Goal: Information Seeking & Learning: Learn about a topic

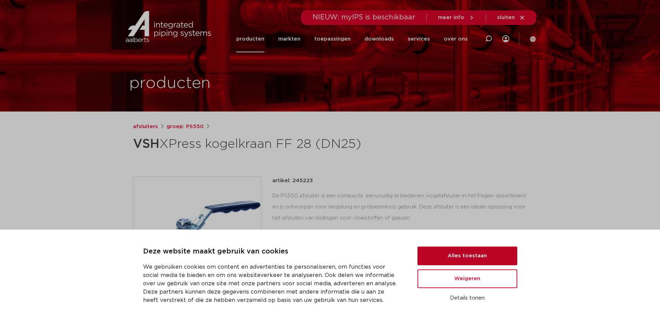
click at [449, 258] on button "Alles toestaan" at bounding box center [468, 256] width 100 height 19
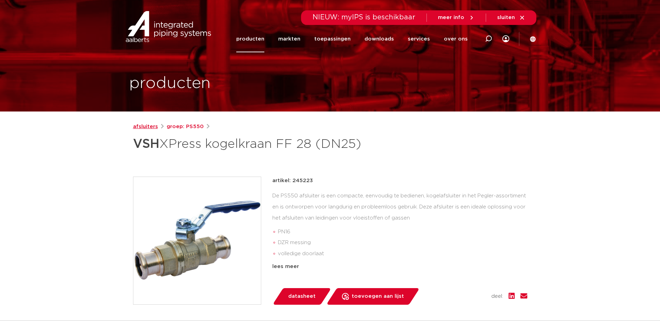
click at [147, 126] on link "afsluiters" at bounding box center [145, 127] width 25 height 8
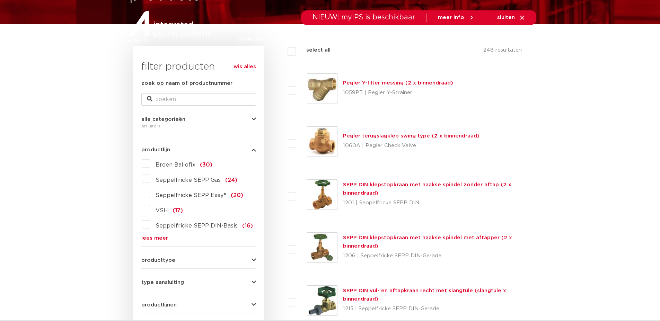
scroll to position [139, 0]
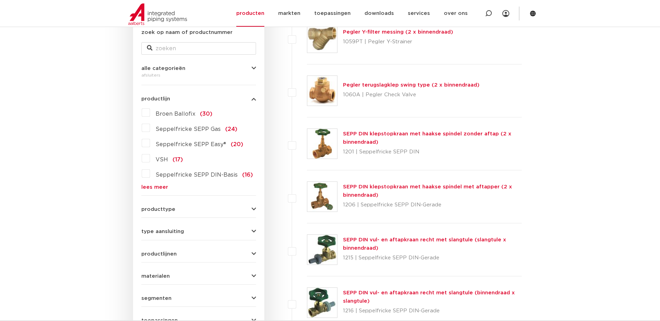
click at [175, 207] on button "producttype" at bounding box center [198, 209] width 115 height 5
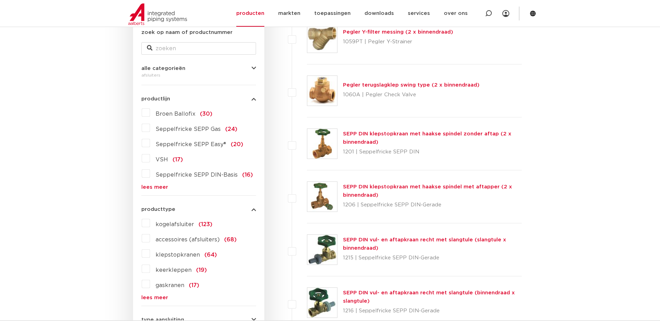
click at [164, 225] on span "kogelafsluiter" at bounding box center [175, 225] width 38 height 6
click at [150, 223] on label "kogelafsluiter (123)" at bounding box center [181, 223] width 62 height 11
click at [0, 0] on input "kogelafsluiter (123)" at bounding box center [0, 0] width 0 height 0
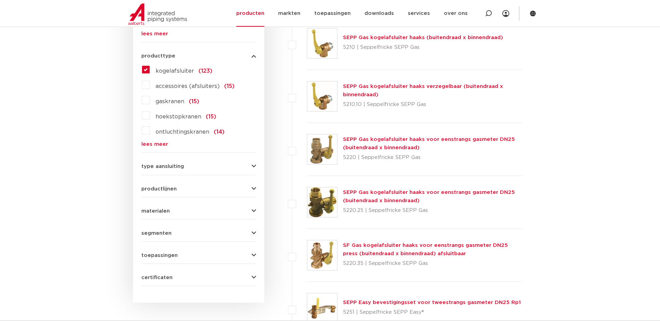
scroll to position [293, 0]
click at [180, 257] on button "toepassingen" at bounding box center [198, 254] width 115 height 5
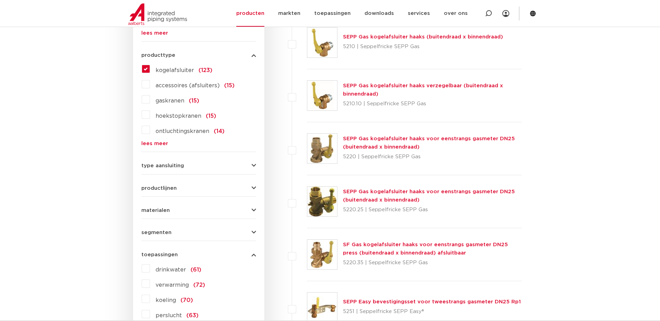
click at [150, 268] on label "drinkwater (61)" at bounding box center [175, 268] width 51 height 11
click at [0, 0] on input "drinkwater (61)" at bounding box center [0, 0] width 0 height 0
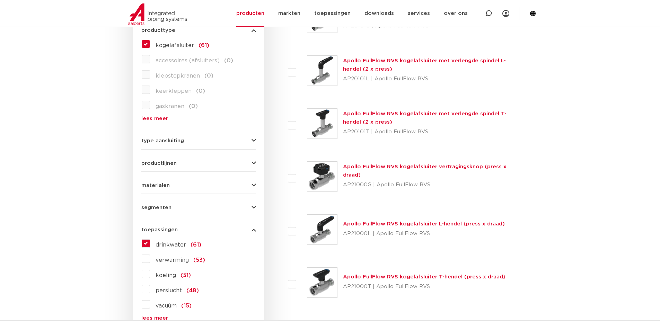
scroll to position [328, 0]
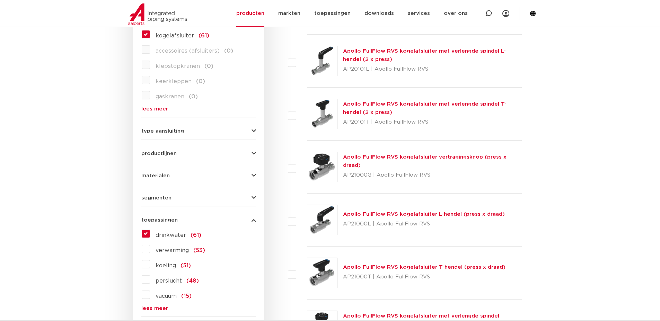
click at [230, 131] on button "type aansluiting" at bounding box center [198, 131] width 115 height 5
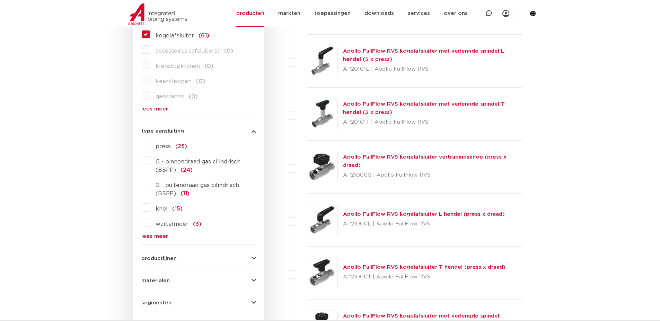
click at [235, 132] on button "type aansluiting" at bounding box center [198, 131] width 115 height 5
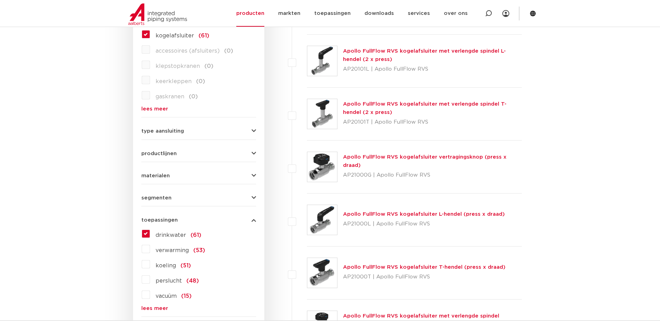
click at [242, 155] on button "productlijnen" at bounding box center [198, 153] width 115 height 5
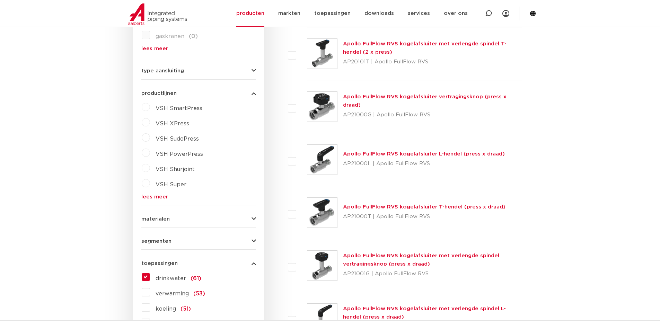
scroll to position [397, 0]
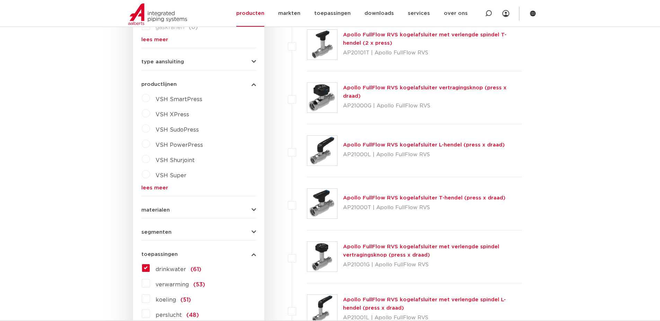
click at [150, 113] on label "VSH XPress" at bounding box center [169, 113] width 39 height 11
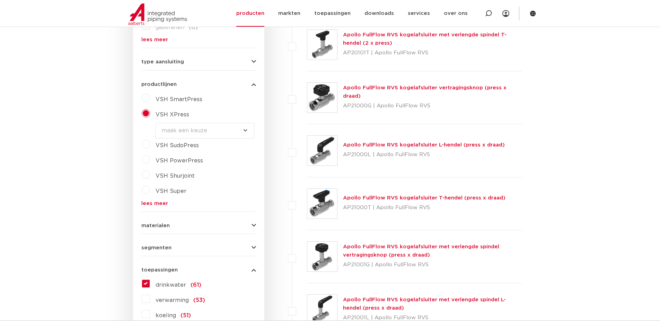
click at [240, 129] on select "maak een keuze VSH XPress RVS 304 fittingen VSH XPress Staalverzinkt fittingen …" at bounding box center [205, 131] width 99 height 16
click at [181, 226] on button "materialen" at bounding box center [198, 225] width 115 height 5
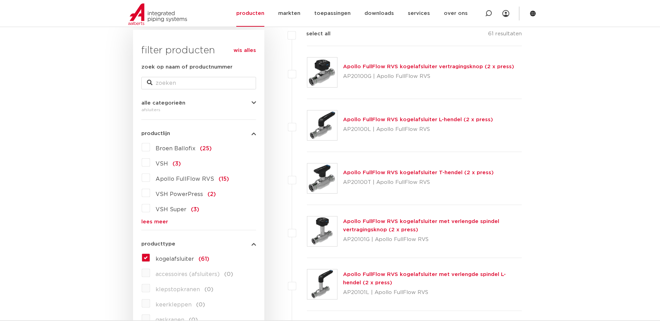
scroll to position [85, 0]
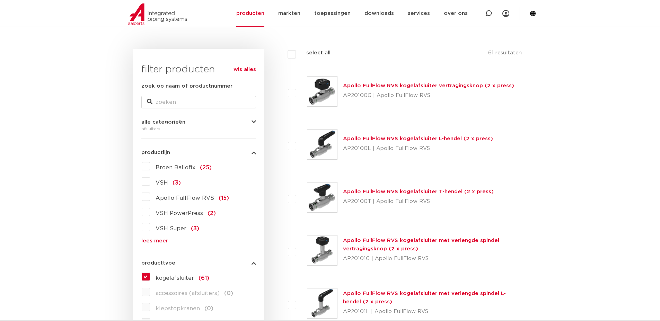
click at [403, 140] on link "Apollo FullFlow RVS kogelafsluiter L-hendel (2 x press)" at bounding box center [418, 138] width 150 height 5
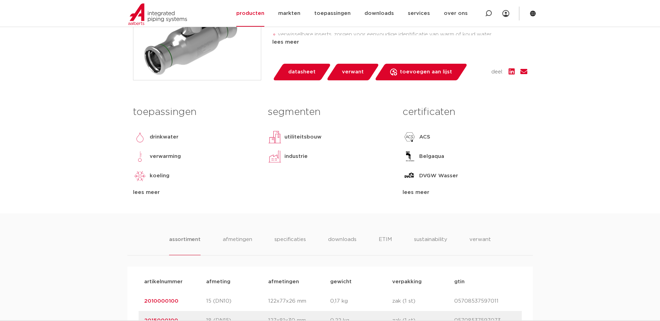
scroll to position [243, 0]
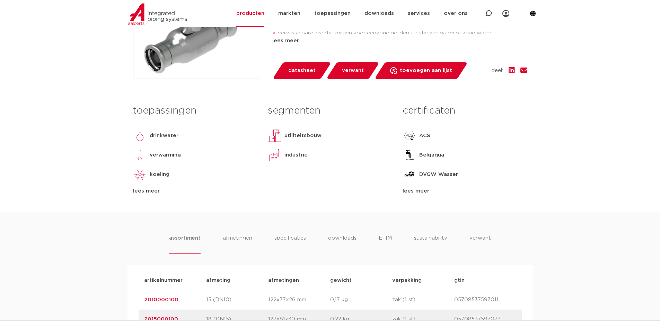
click at [146, 191] on div "lees meer" at bounding box center [195, 191] width 124 height 8
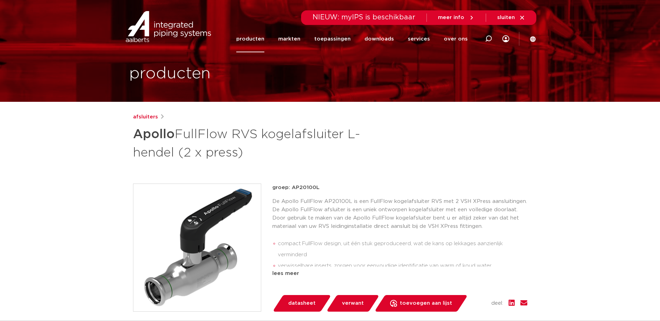
scroll to position [0, 0]
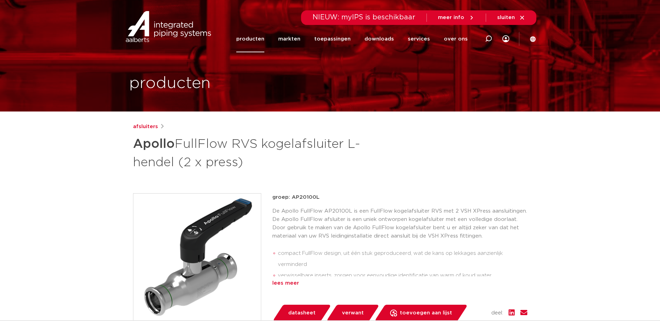
click at [291, 282] on div "lees meer" at bounding box center [399, 283] width 255 height 8
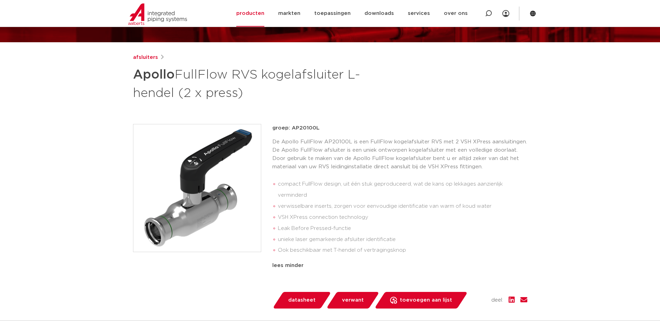
scroll to position [104, 0]
